Goal: Transaction & Acquisition: Subscribe to service/newsletter

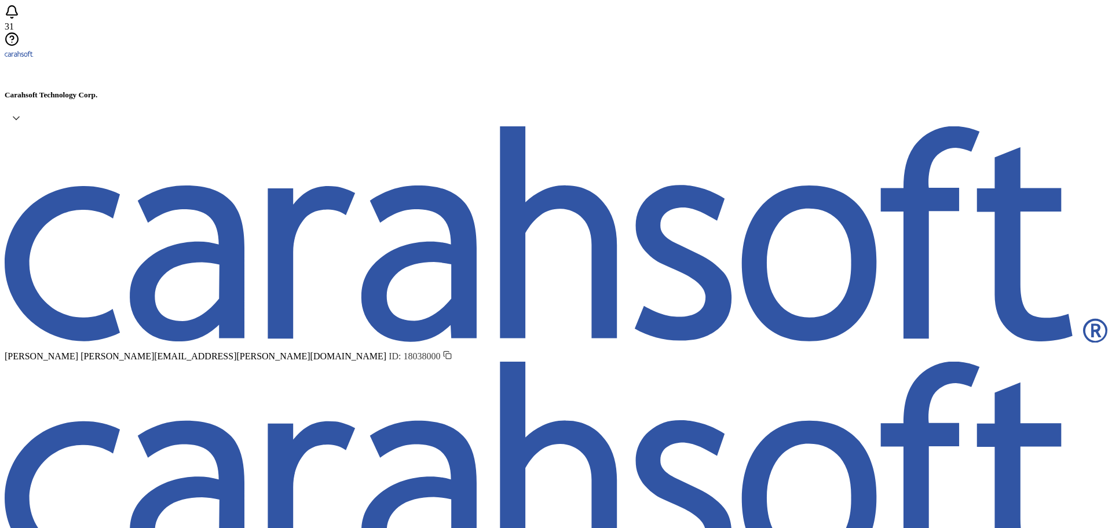
type input "List 1549"
click at [738, 90] on span "Upload New Recipients" at bounding box center [759, 86] width 89 height 10
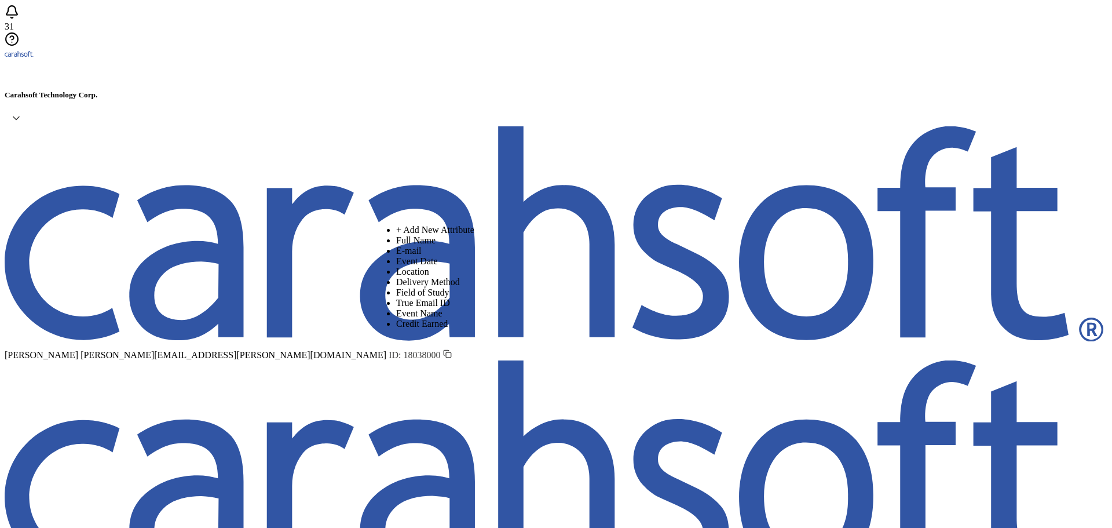
click at [396, 245] on span "Full Name" at bounding box center [415, 240] width 39 height 10
type input "Full Name"
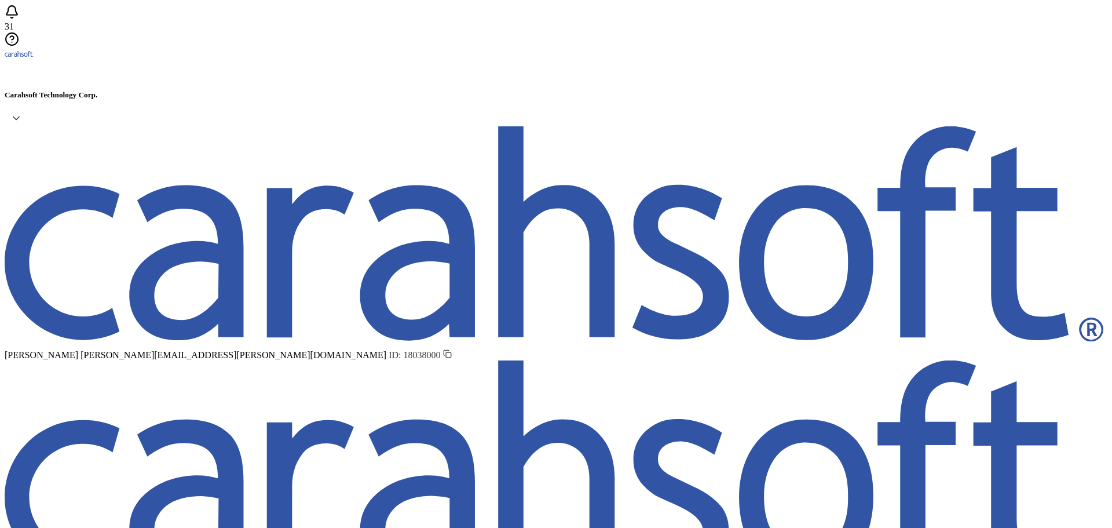
click at [411, 256] on li "E-mail" at bounding box center [568, 251] width 344 height 10
type input "E-mail"
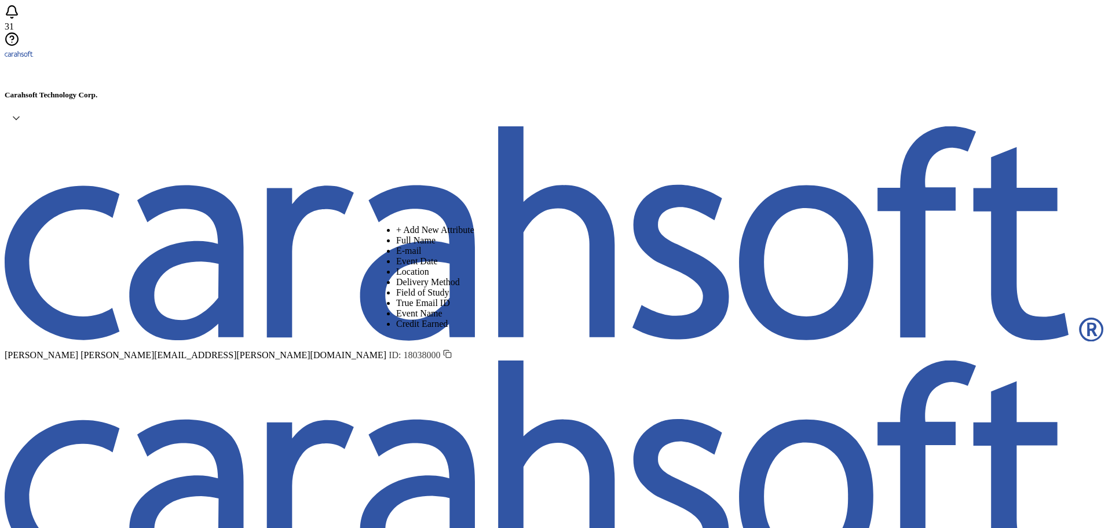
click at [397, 266] on span "Event Date" at bounding box center [417, 261] width 42 height 10
type input "Event Date"
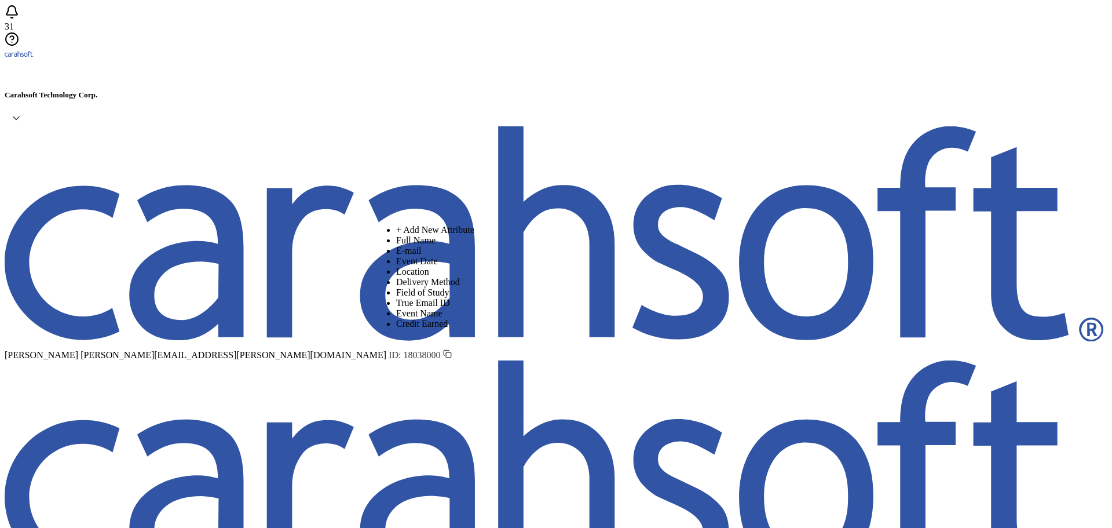
click at [432, 277] on li "Location" at bounding box center [568, 272] width 344 height 10
type input "Location"
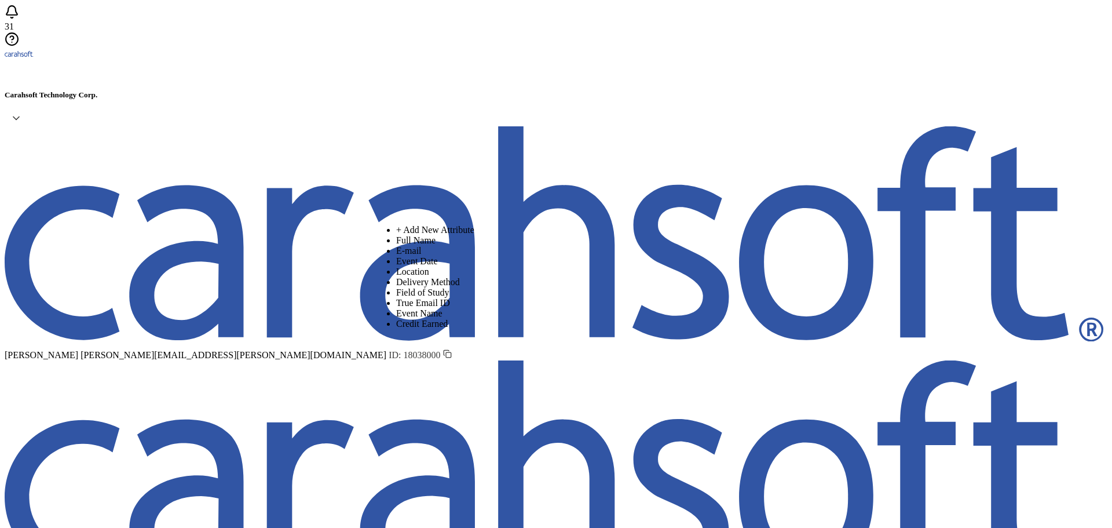
click at [432, 287] on span "Delivery Method" at bounding box center [428, 282] width 64 height 10
type input "Delivery Method"
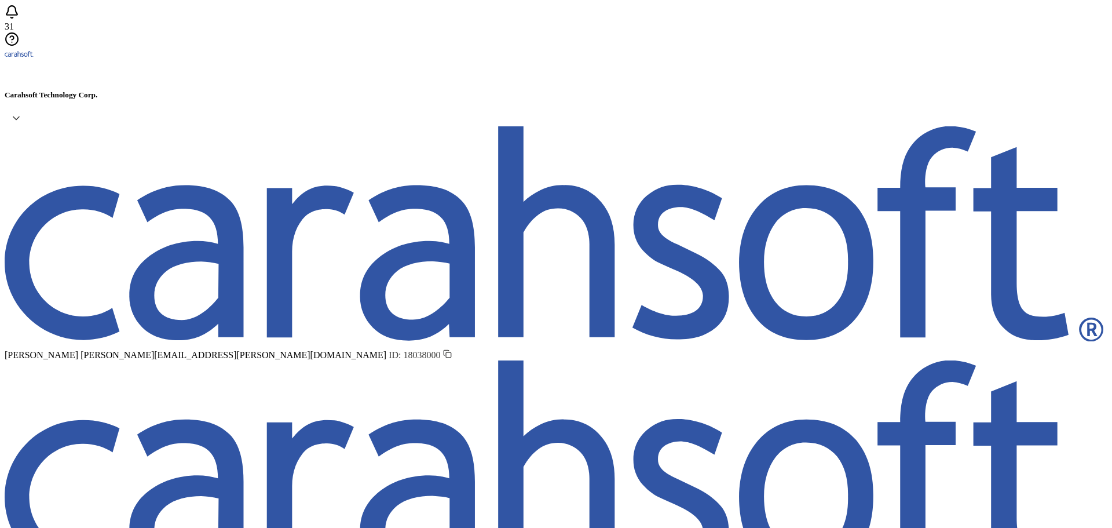
click at [396, 297] on span "Field of Study" at bounding box center [422, 292] width 53 height 10
type input "Field of Study"
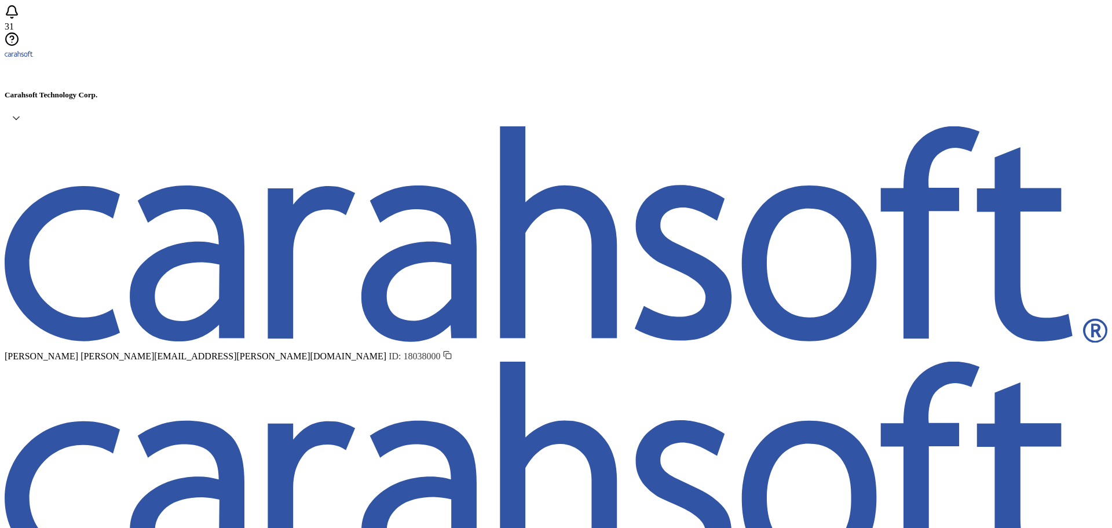
scroll to position [0, 740]
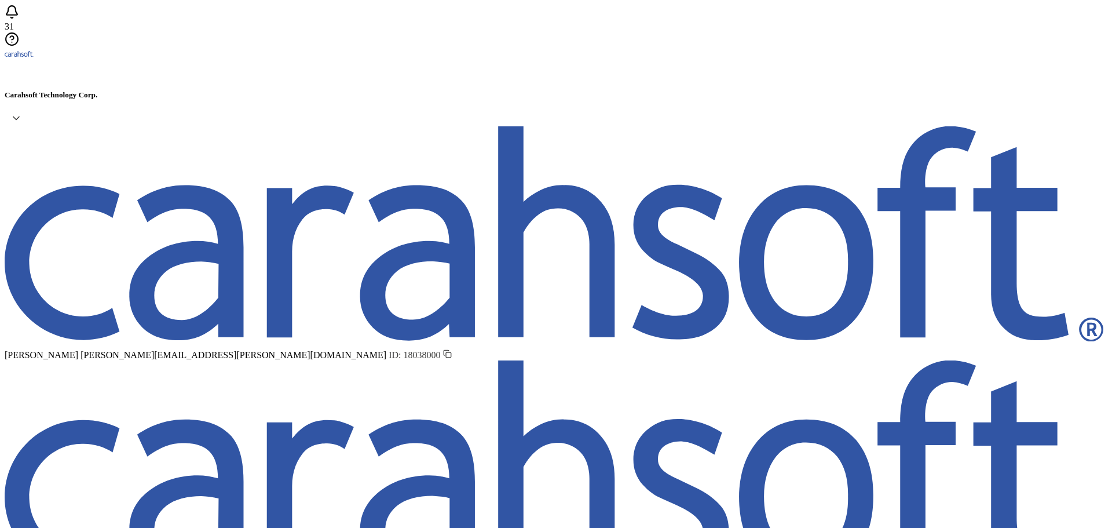
click at [409, 308] on span "True Email ID" at bounding box center [423, 303] width 54 height 10
type input "True Email ID"
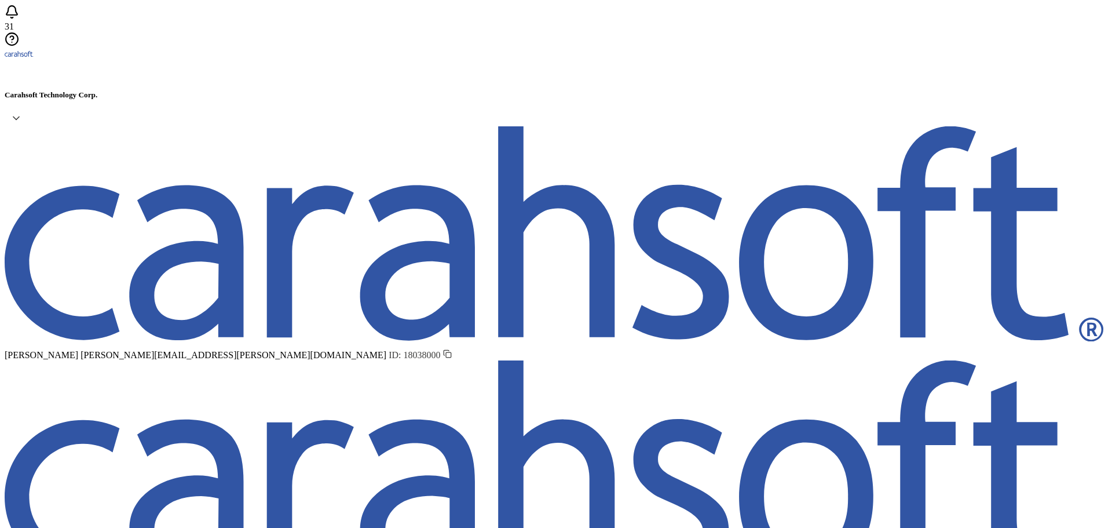
click at [407, 318] on span "Event Name" at bounding box center [419, 313] width 46 height 10
type input "Event Name"
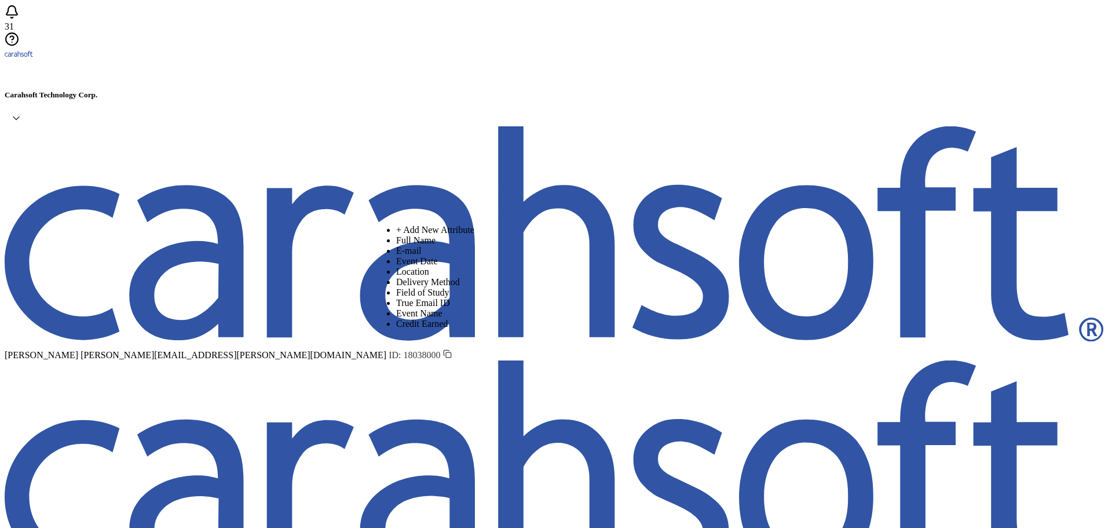
click at [414, 329] on span "Credit Earned" at bounding box center [422, 324] width 52 height 10
type input "Credit Earned"
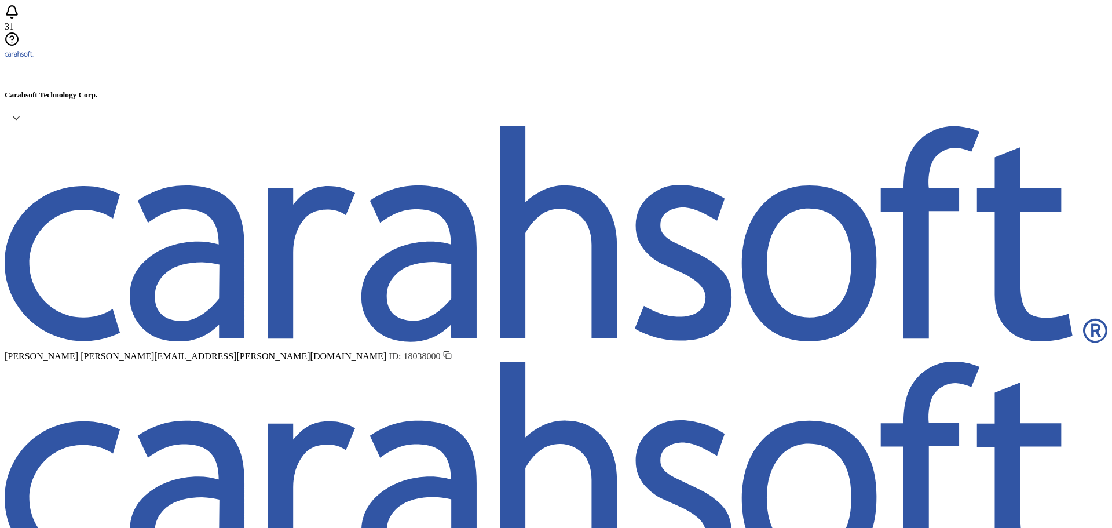
radio input "true"
click at [474, 57] on icon at bounding box center [472, 58] width 3 height 3
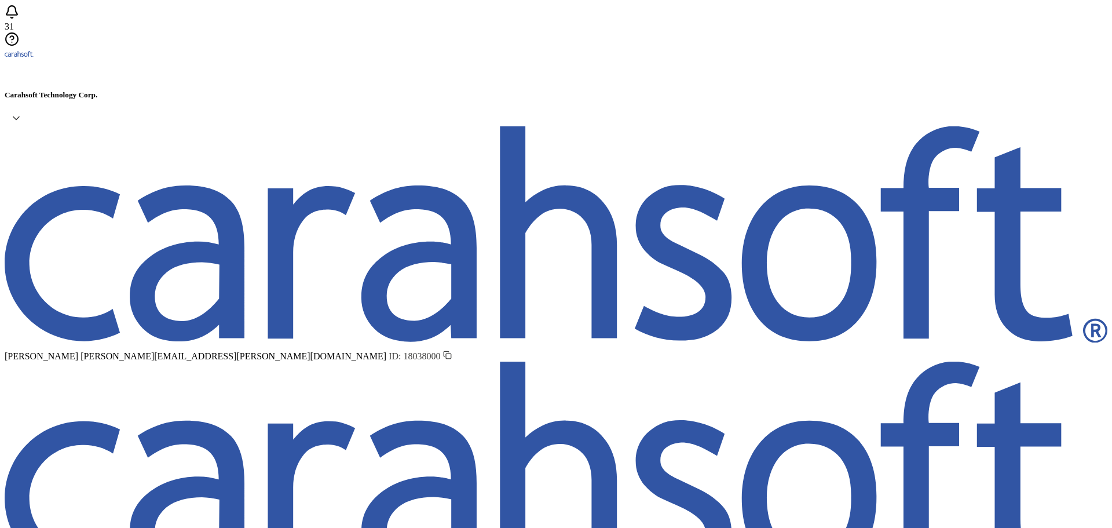
drag, startPoint x: 957, startPoint y: 62, endPoint x: 838, endPoint y: 63, distance: 118.2
type input "3-27-25_66218_Verkada Webinar"
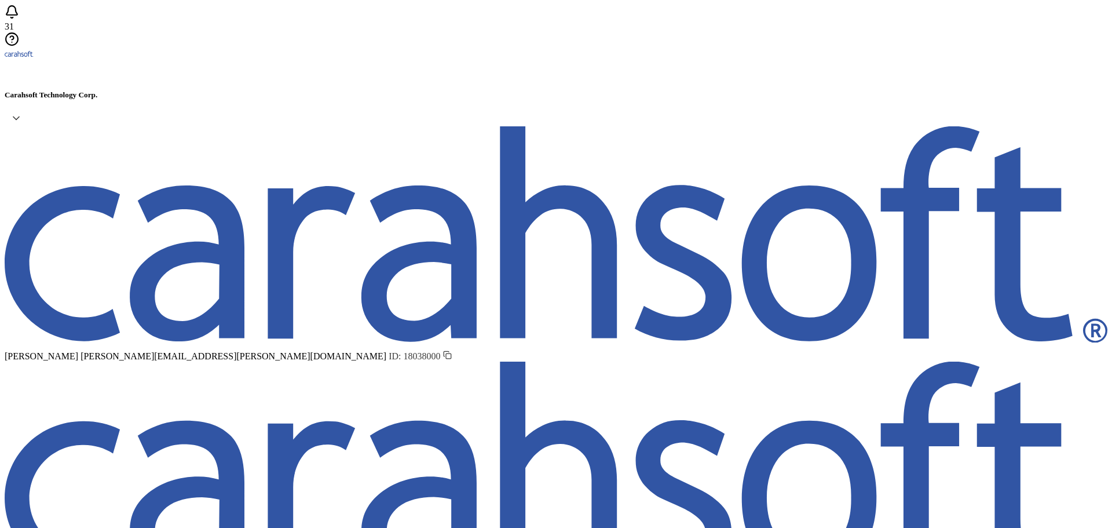
scroll to position [0, 0]
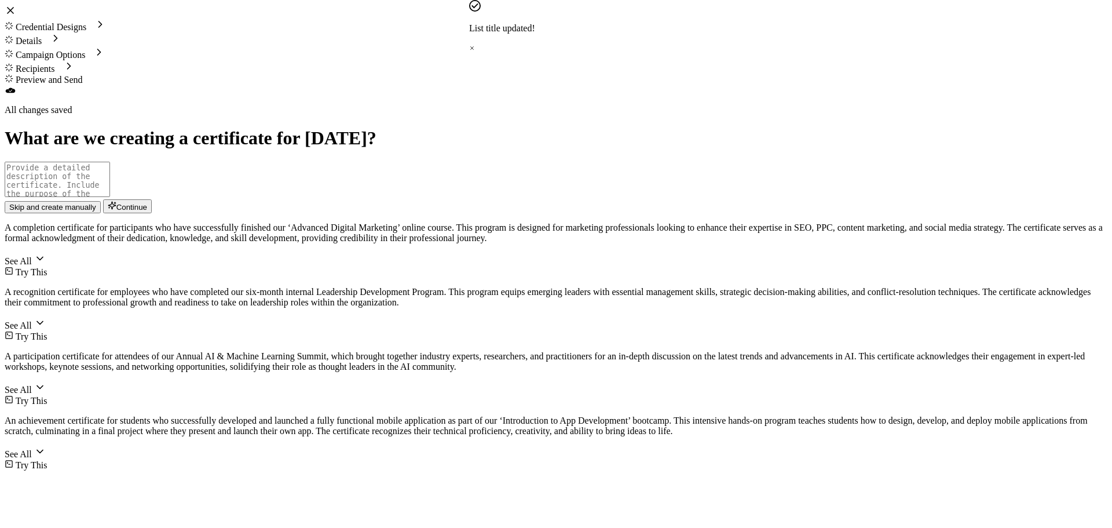
click at [475, 45] on icon at bounding box center [472, 48] width 6 height 6
click at [86, 22] on span "Credential Designs" at bounding box center [51, 27] width 71 height 10
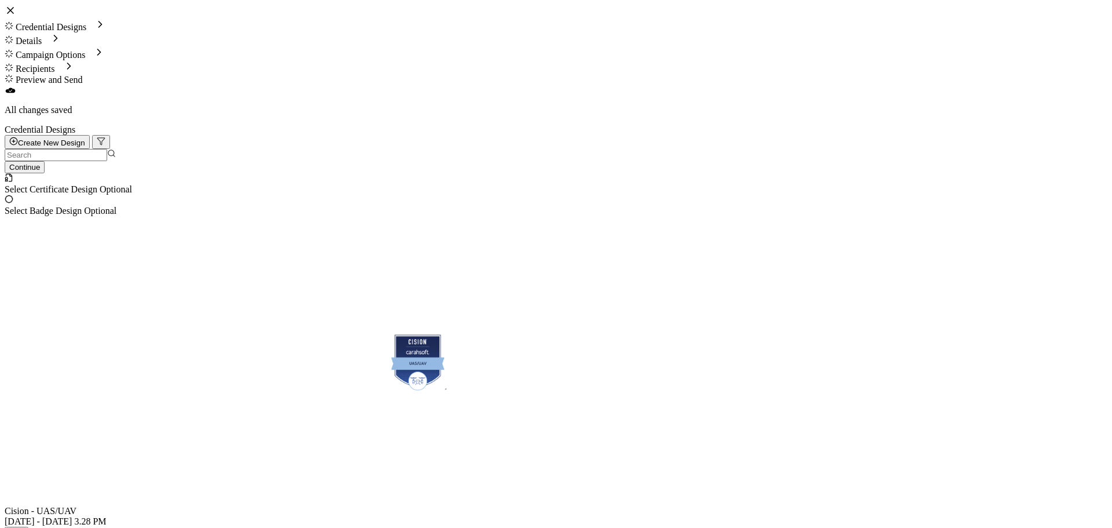
click at [107, 149] on input "text" at bounding box center [56, 155] width 103 height 12
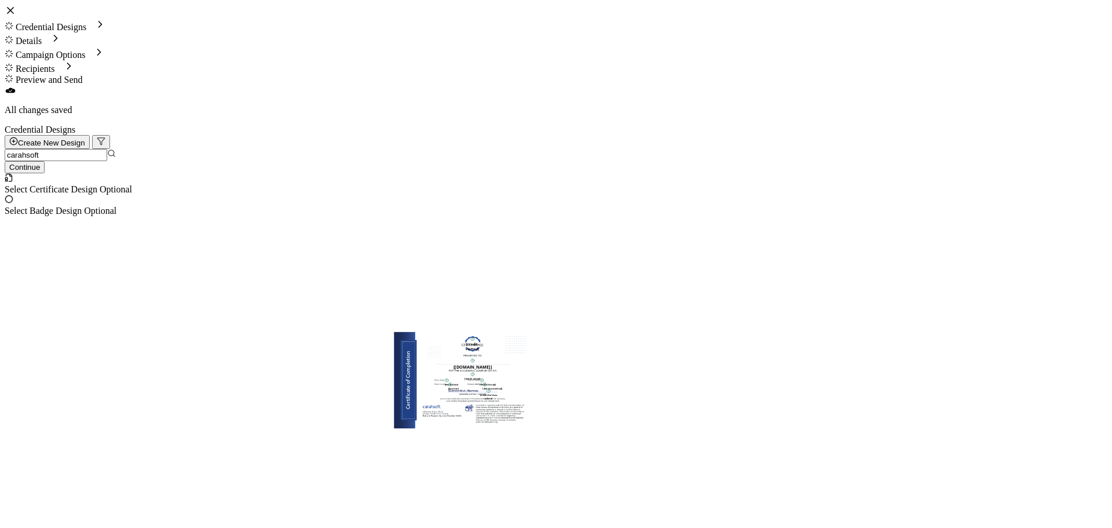
scroll to position [58, 0]
type input "carahsoft"
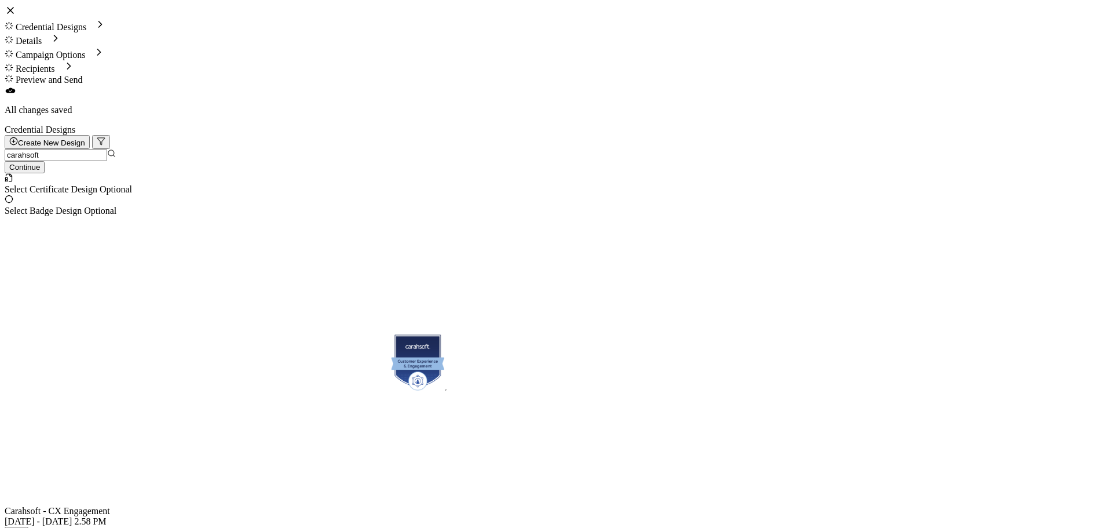
scroll to position [174, 0]
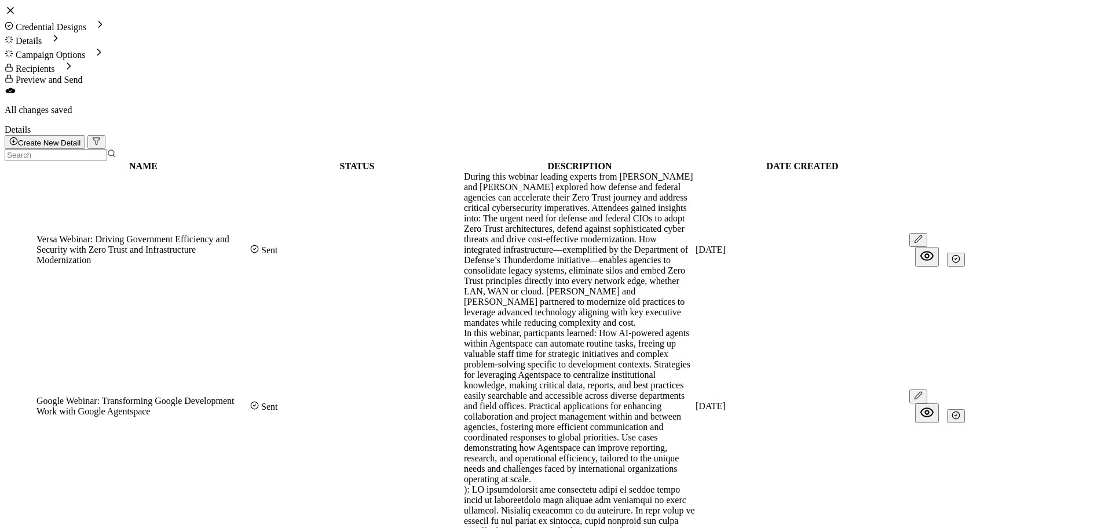
click at [86, 23] on span "Credential Designs" at bounding box center [51, 27] width 71 height 10
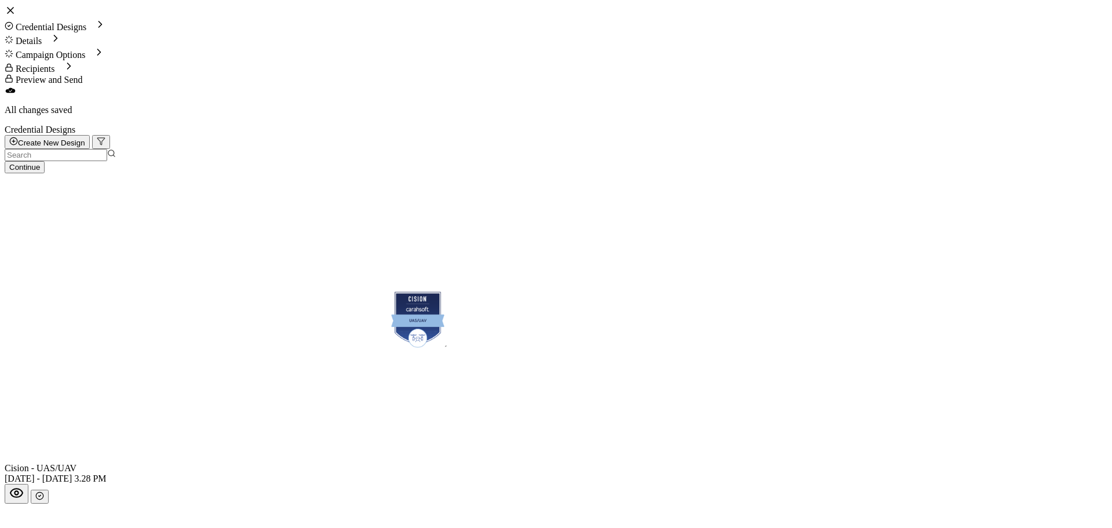
click at [107, 149] on input "text" at bounding box center [56, 155] width 103 height 12
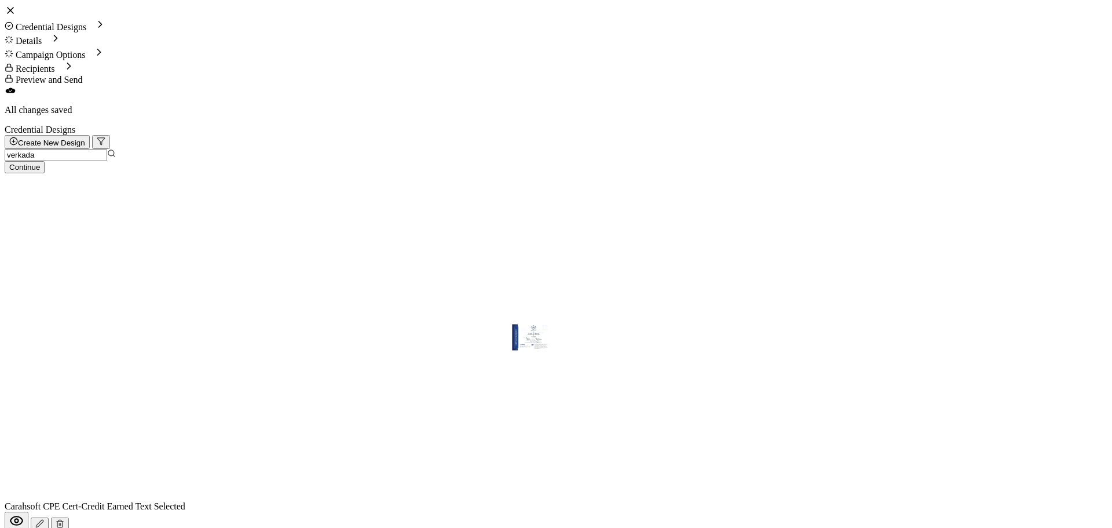
scroll to position [257, 0]
type input "verkada"
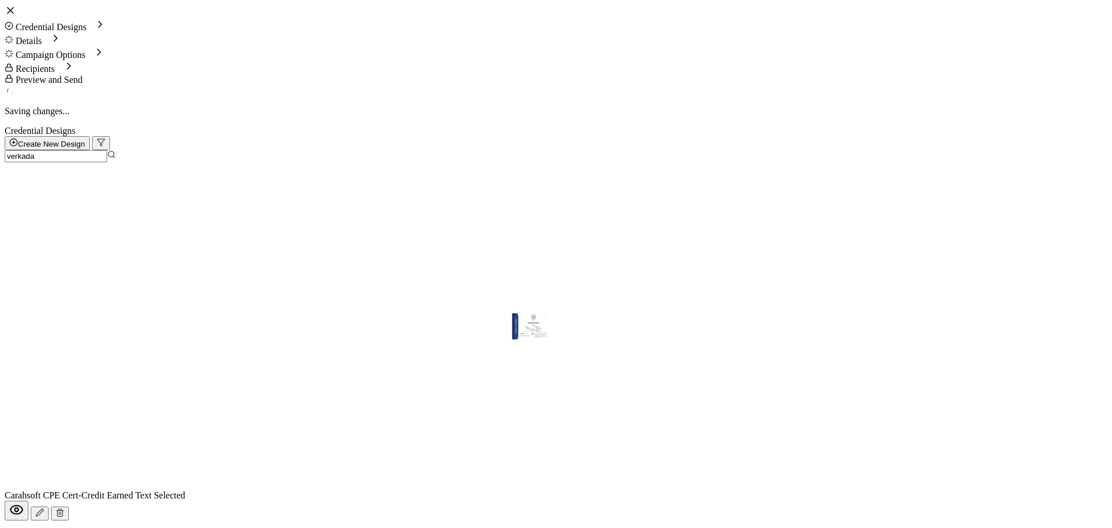
scroll to position [0, 0]
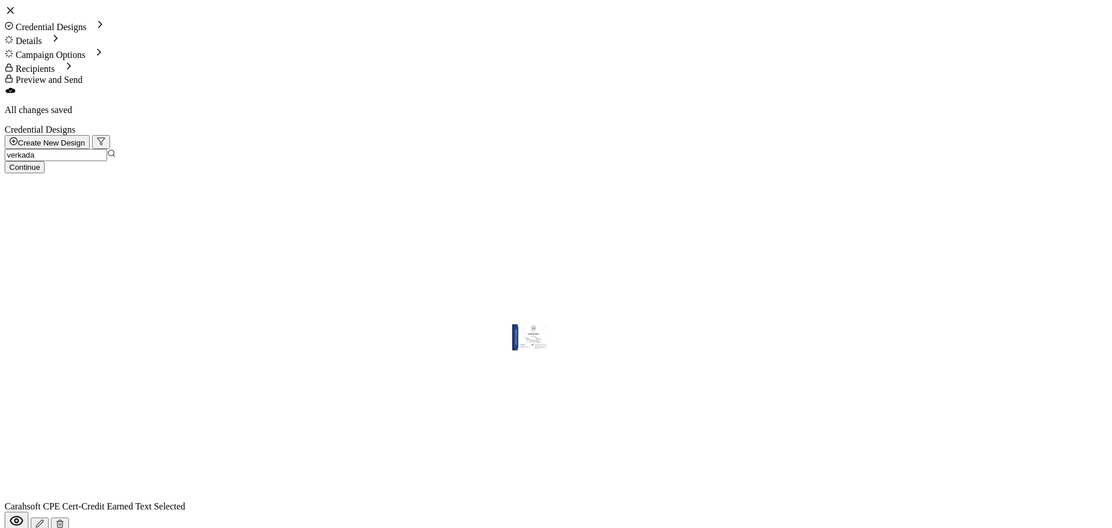
click at [42, 36] on span "Details" at bounding box center [29, 41] width 26 height 10
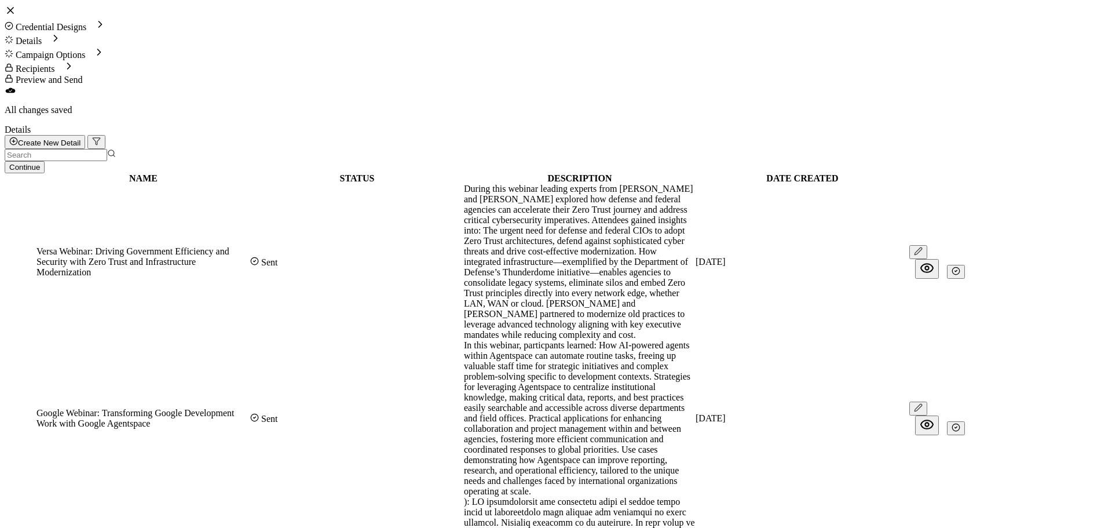
click at [81, 138] on span "Create New Detail" at bounding box center [44, 142] width 71 height 9
drag, startPoint x: 363, startPoint y: 250, endPoint x: 311, endPoint y: 250, distance: 52.7
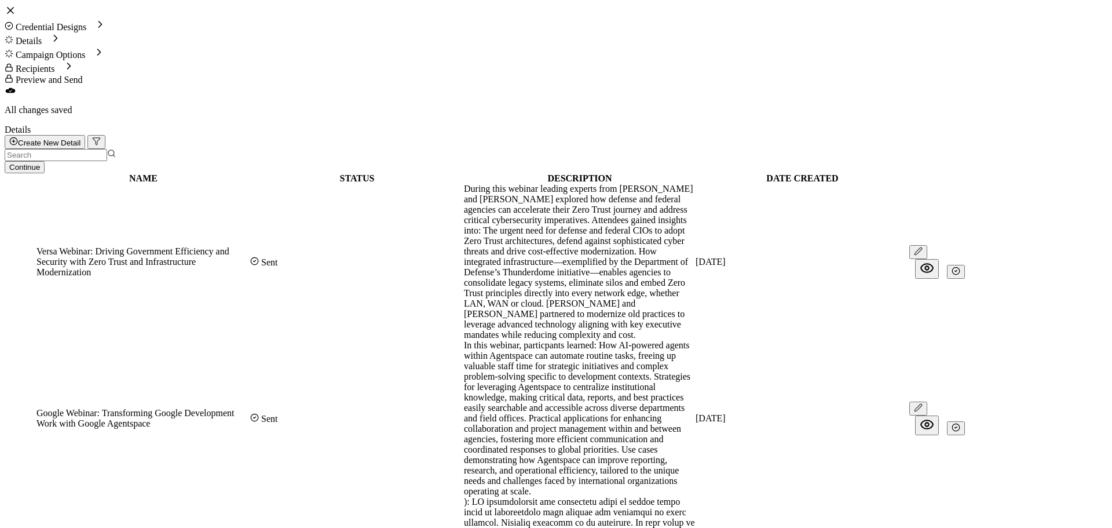
drag, startPoint x: 375, startPoint y: 343, endPoint x: 314, endPoint y: 342, distance: 60.8
paste input "Physical Security"
type input "Physical Security"
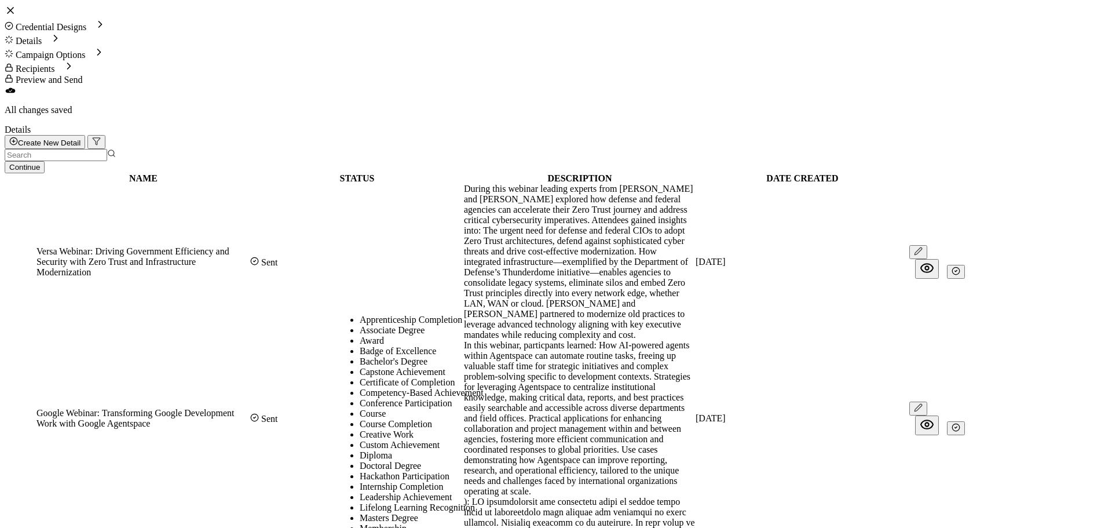
click at [360, 388] on li "Certificate of Completion" at bounding box center [560, 382] width 401 height 10
type input "Certificate of Completion"
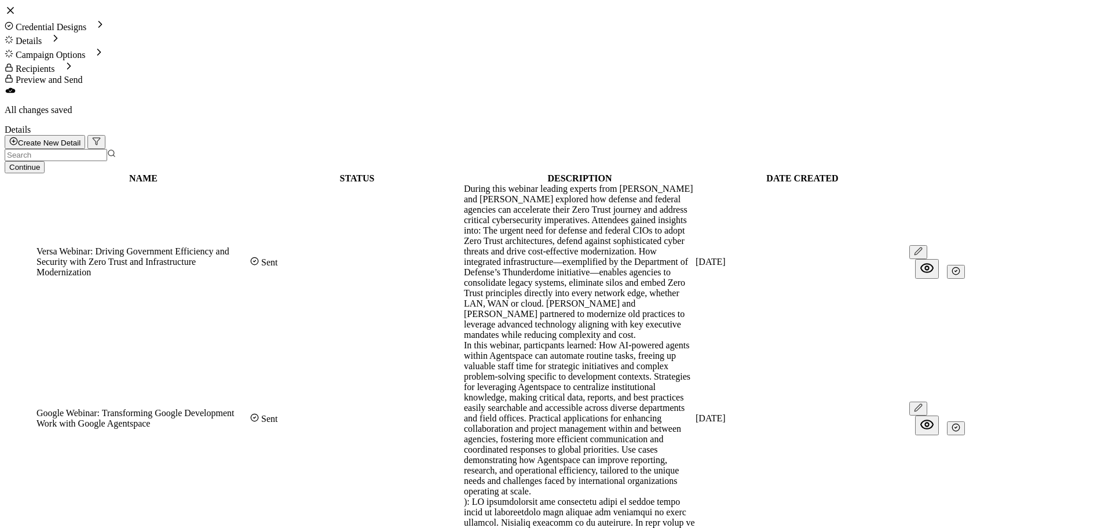
type input "54"
click at [448, 455] on span "Minute" at bounding box center [454, 450] width 27 height 10
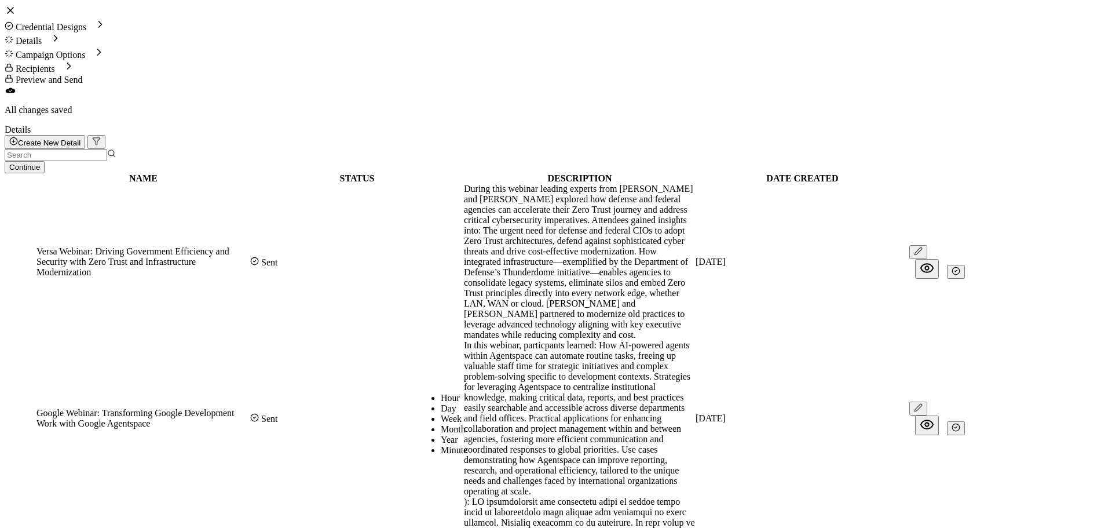
type input "Minute"
click at [375, 481] on li "Free" at bounding box center [403, 476] width 87 height 10
type input "Free"
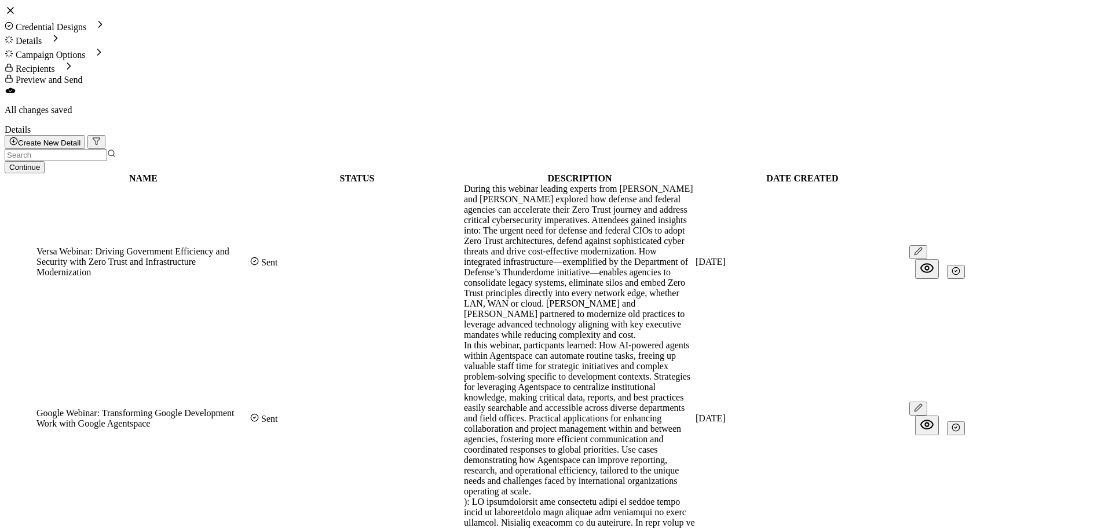
click at [381, 270] on li "Beginner" at bounding box center [403, 265] width 87 height 10
type input "Beginner"
drag, startPoint x: 393, startPoint y: 385, endPoint x: 413, endPoint y: 368, distance: 25.9
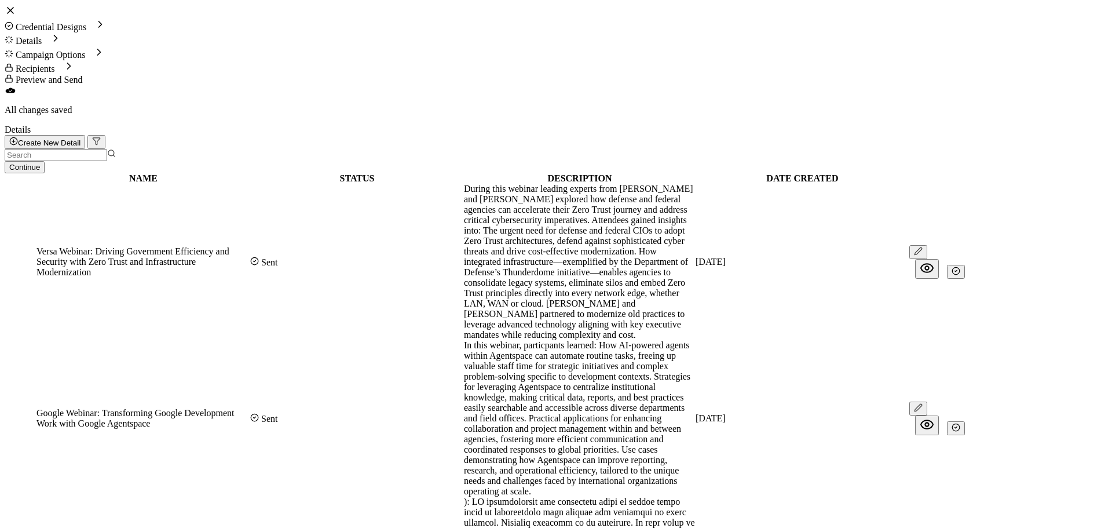
paste input "[URL][DOMAIN_NAME]"
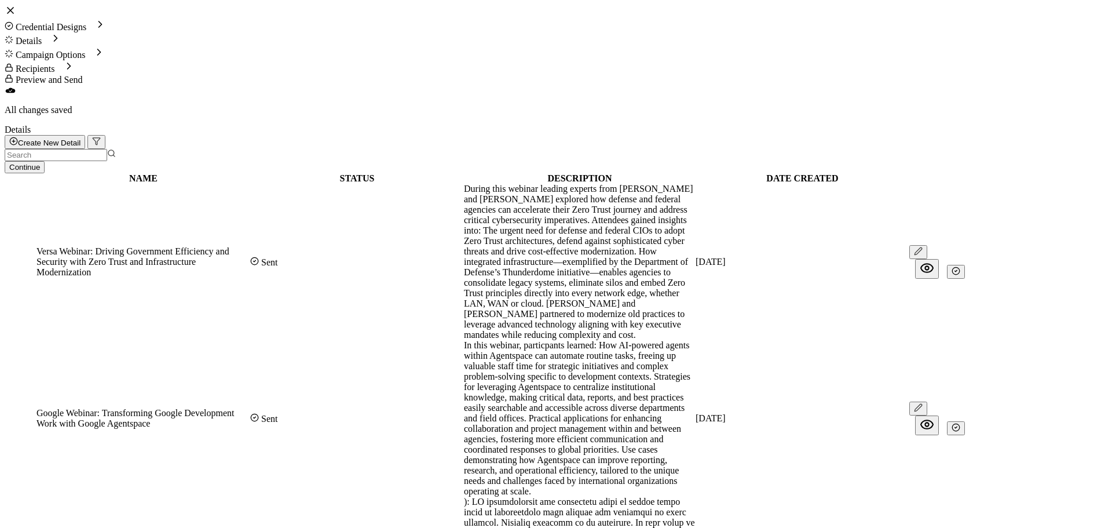
type input "[URL][DOMAIN_NAME]"
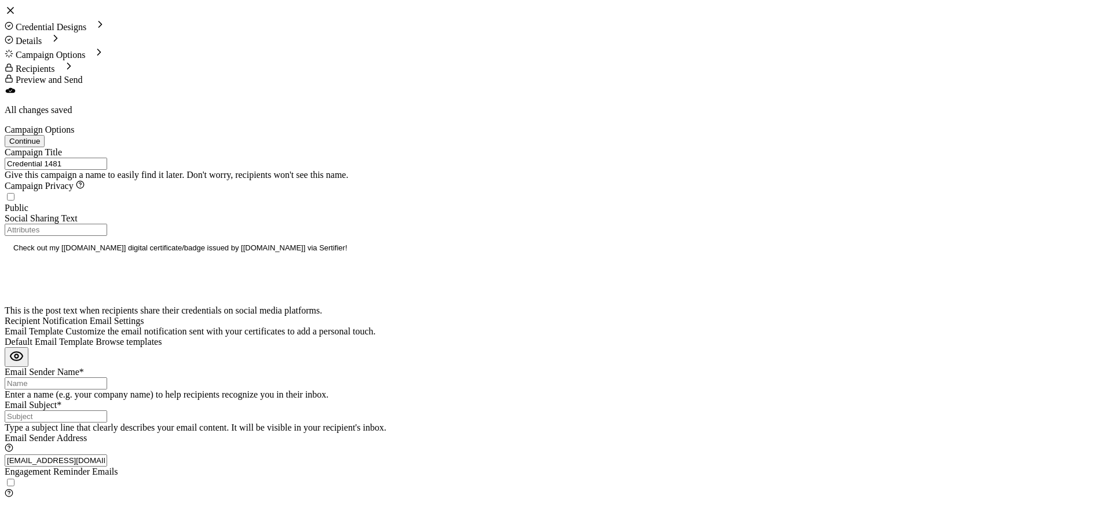
click at [107, 158] on input "Credential 1481" at bounding box center [56, 164] width 103 height 12
drag, startPoint x: 160, startPoint y: 144, endPoint x: 16, endPoint y: 136, distance: 145.1
click at [16, 147] on div "Campaign Title 3-27-25_66218_Verkada Webinar Give this campaign a name to easil…" at bounding box center [556, 323] width 1103 height 352
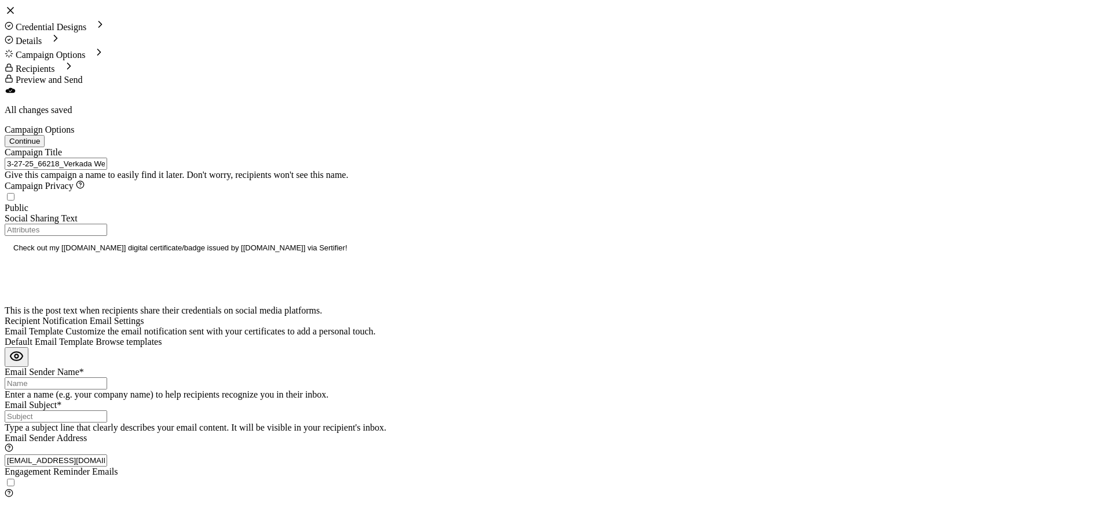
type input "3-27-25_66218_Verkada Webinar"
click at [107, 410] on input "Email Subject*" at bounding box center [56, 416] width 103 height 12
paste input "3-27-25_66218_Verkada Webinar"
type input "3-27-25_66218_Verkada Webinar"
click at [107, 378] on input "Email Sender Name*" at bounding box center [56, 384] width 103 height 12
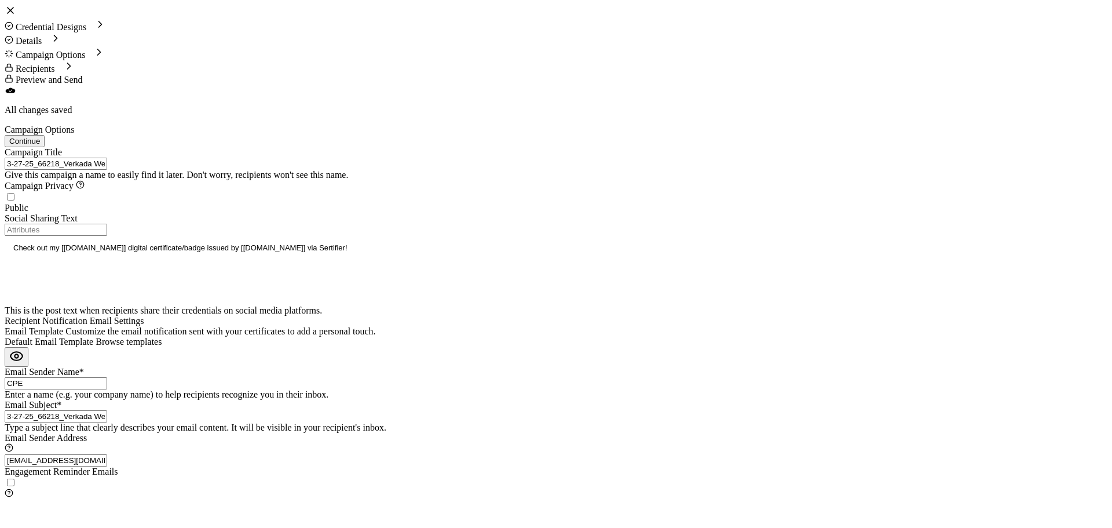
type input "CPE"
click at [45, 136] on button "Continue" at bounding box center [25, 142] width 40 height 12
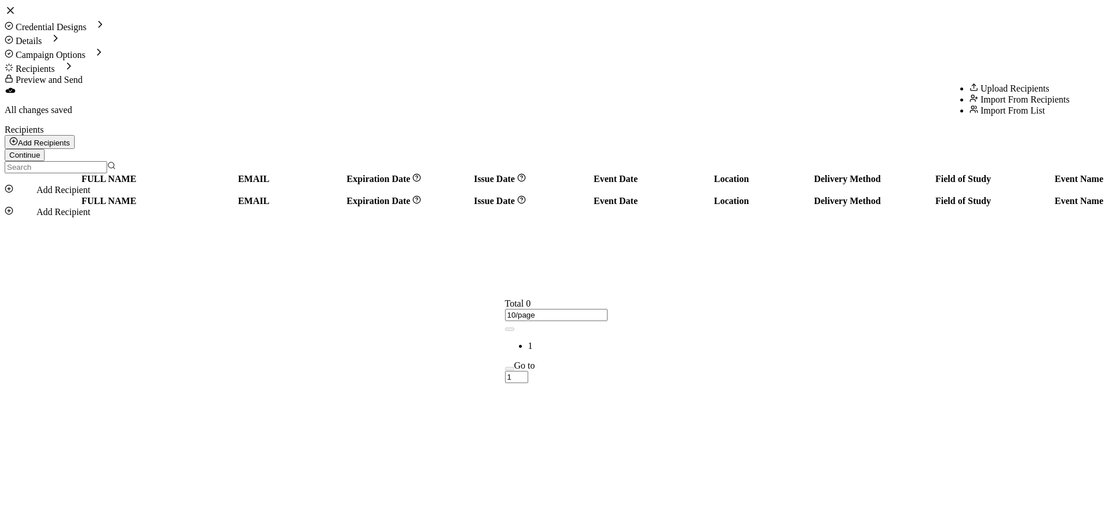
click at [75, 135] on button "Add Recipients" at bounding box center [40, 142] width 70 height 14
click at [1011, 115] on span "Import From List" at bounding box center [1013, 110] width 64 height 10
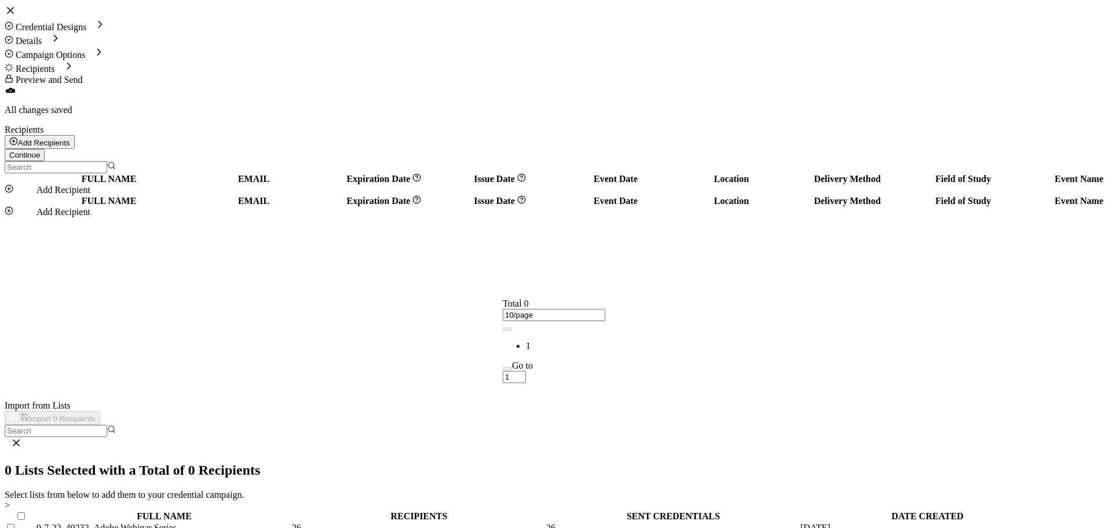
scroll to position [58, 0]
click at [96, 414] on span "Import 1 Recipients" at bounding box center [52, 418] width 86 height 9
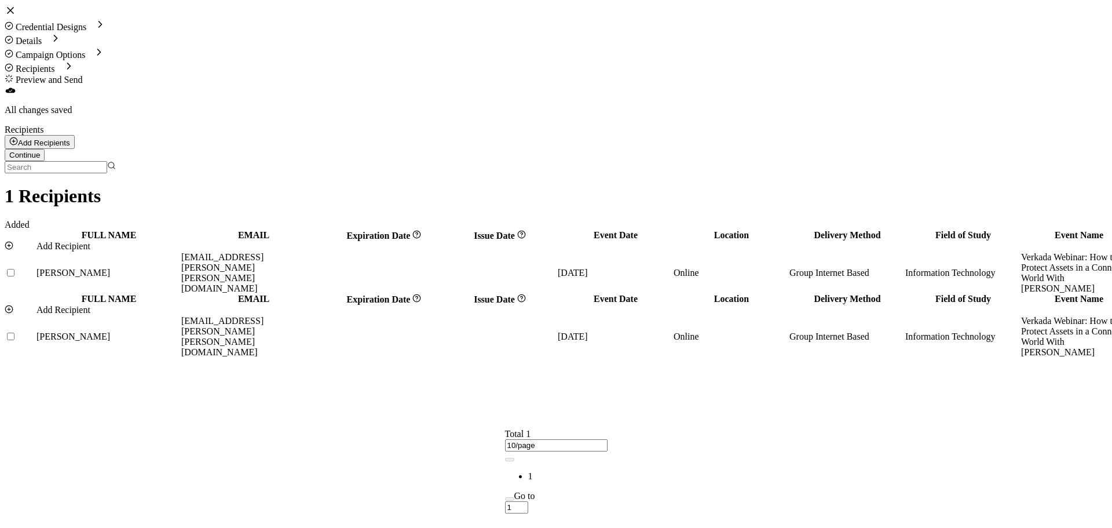
click at [45, 149] on button "Continue" at bounding box center [25, 155] width 40 height 12
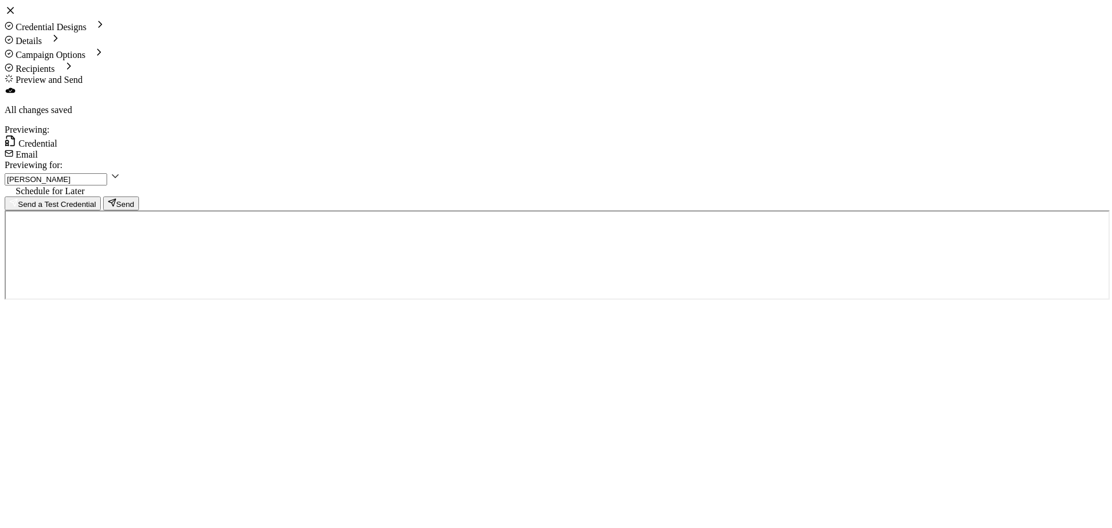
click at [139, 196] on button "Send" at bounding box center [121, 203] width 36 height 14
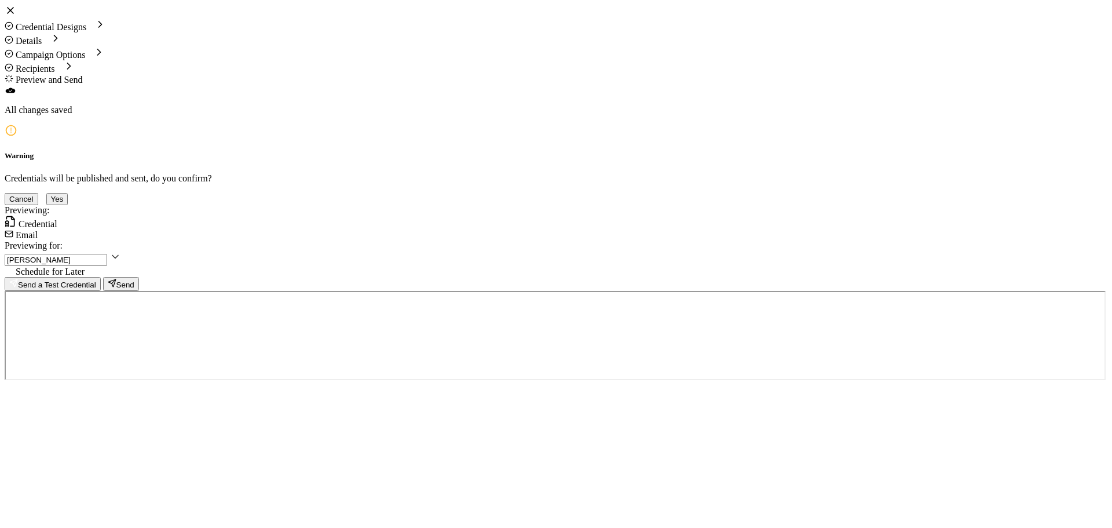
click at [68, 205] on button "Yes" at bounding box center [57, 199] width 22 height 12
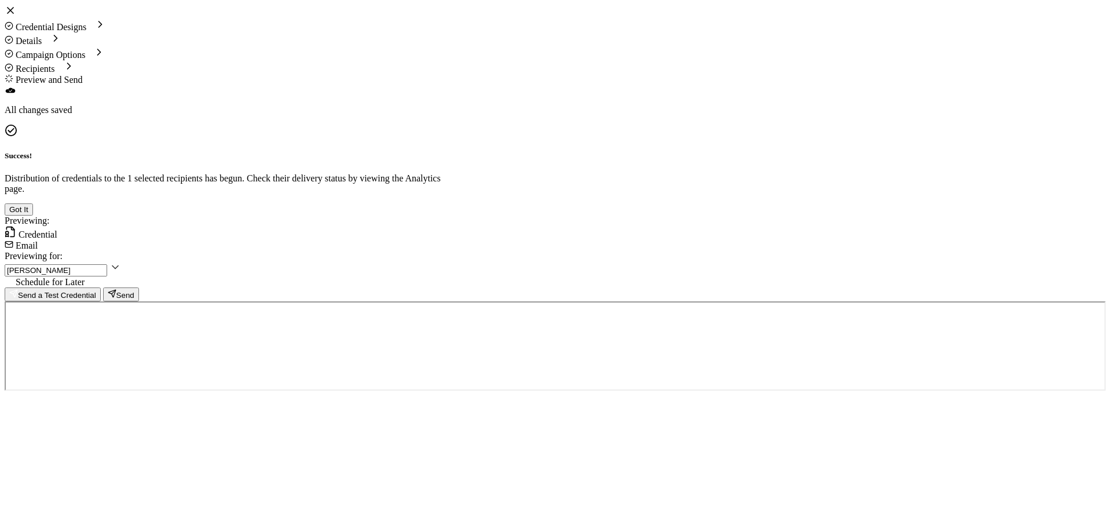
click at [33, 216] on button "Got It" at bounding box center [19, 209] width 28 height 12
